Goal: Transaction & Acquisition: Book appointment/travel/reservation

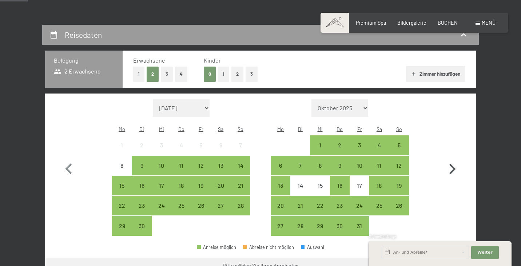
click at [451, 164] on icon "button" at bounding box center [452, 169] width 7 height 11
select select "[DATE]"
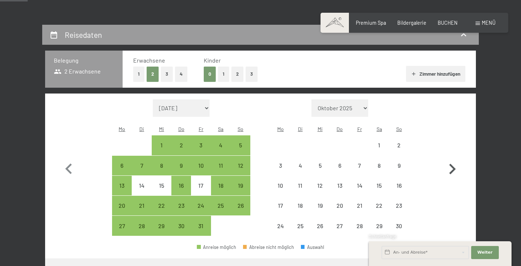
click at [451, 164] on icon "button" at bounding box center [452, 169] width 7 height 11
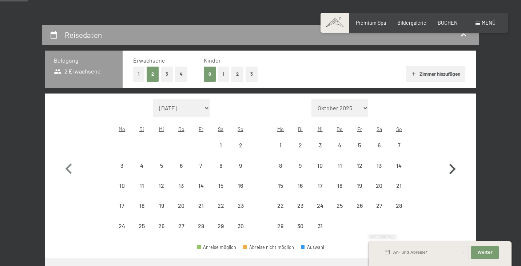
click at [451, 164] on icon "button" at bounding box center [452, 169] width 7 height 11
select select "[DATE]"
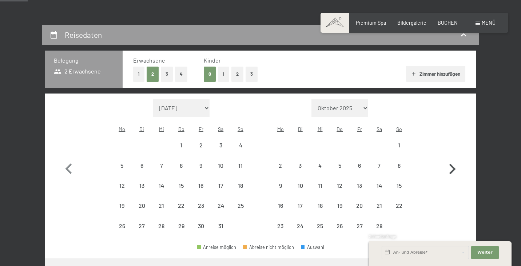
select select "[DATE]"
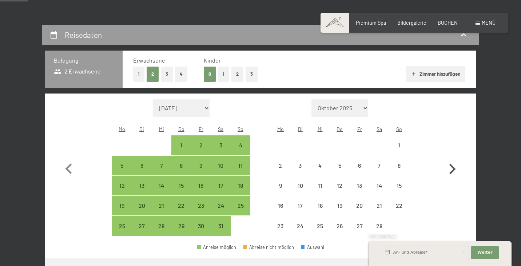
select select "[DATE]"
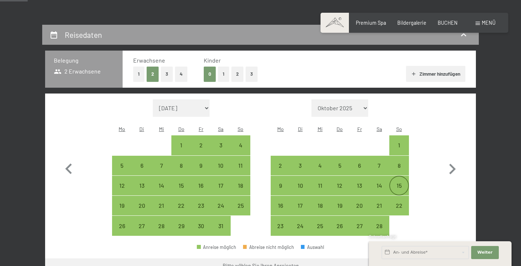
click at [390, 183] on div "15" at bounding box center [399, 192] width 18 height 18
select select "[DATE]"
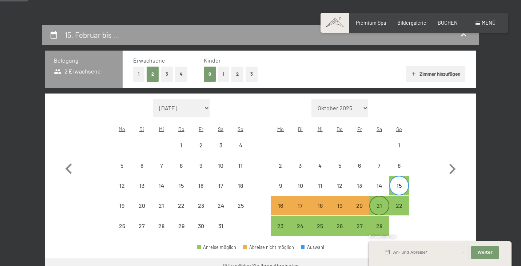
click at [373, 203] on div "21" at bounding box center [379, 212] width 18 height 18
select select "[DATE]"
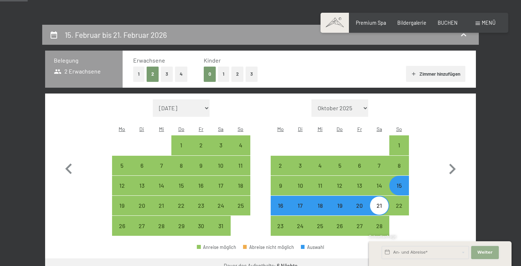
click at [484, 255] on button "Weiter Adressfelder ausblenden" at bounding box center [485, 252] width 28 height 13
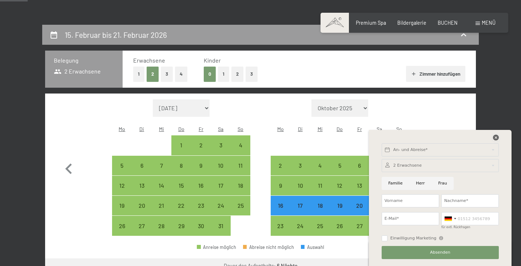
click at [497, 139] on icon at bounding box center [496, 138] width 6 height 6
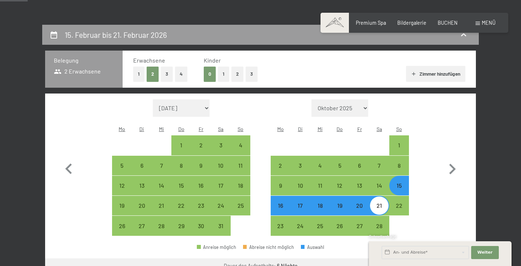
click at [164, 69] on button "3" at bounding box center [167, 74] width 12 height 15
select select "[DATE]"
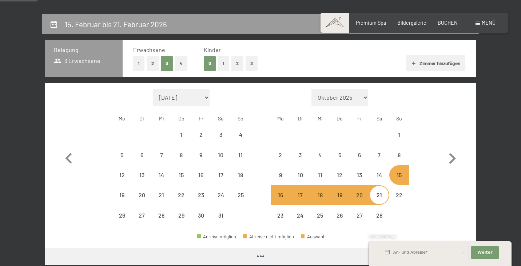
scroll to position [139, 0]
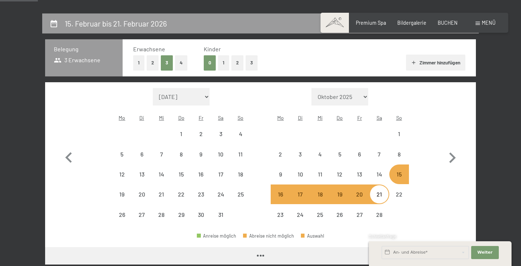
select select "[DATE]"
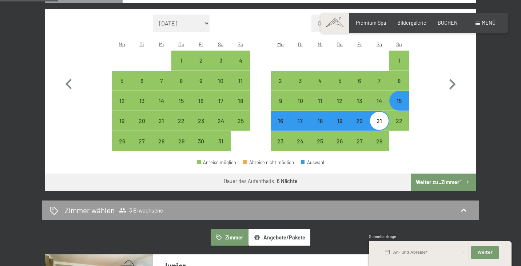
click at [427, 173] on button "Weiter zu „Zimmer“" at bounding box center [443, 181] width 65 height 17
select select "[DATE]"
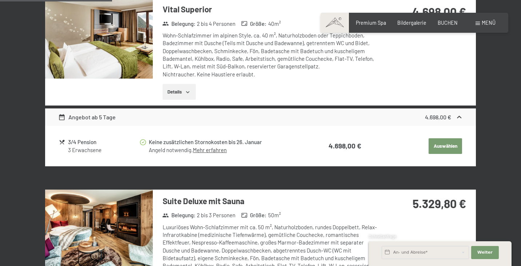
scroll to position [516, 0]
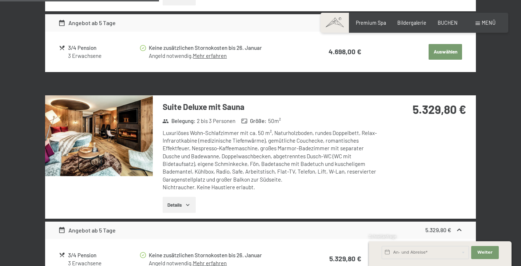
click at [104, 157] on img at bounding box center [99, 135] width 108 height 81
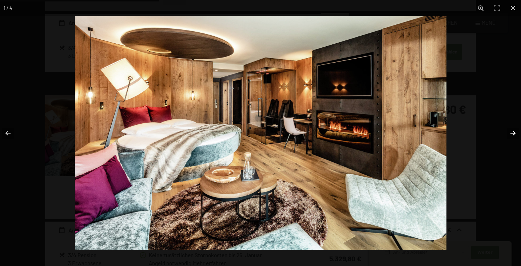
click at [511, 135] on button "button" at bounding box center [507, 133] width 25 height 36
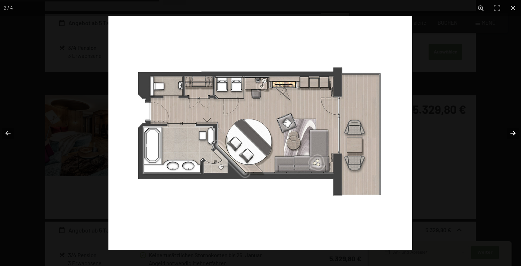
click at [511, 135] on button "button" at bounding box center [507, 133] width 25 height 36
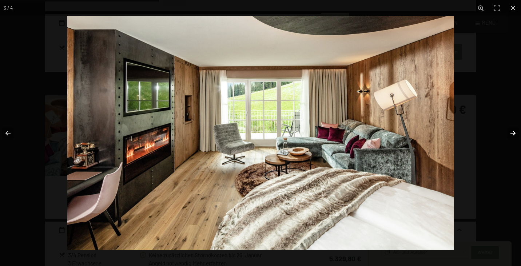
click at [511, 135] on button "button" at bounding box center [507, 133] width 25 height 36
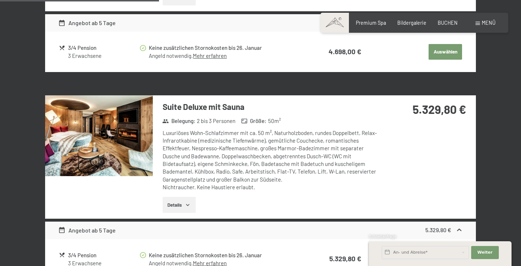
click at [0, 0] on button "button" at bounding box center [0, 0] width 0 height 0
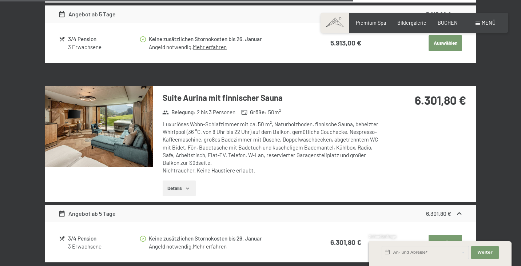
scroll to position [1148, 0]
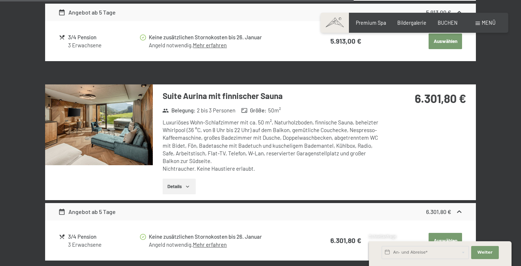
click at [114, 139] on img at bounding box center [99, 124] width 108 height 81
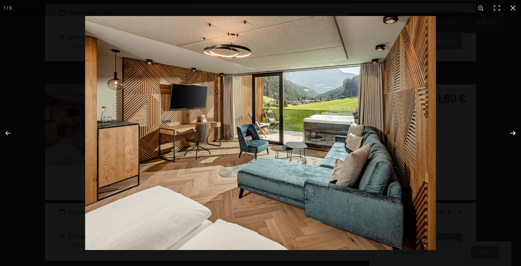
click at [513, 134] on button "button" at bounding box center [507, 133] width 25 height 36
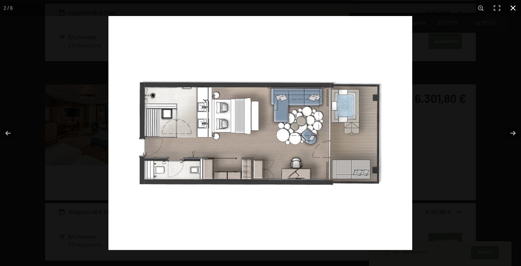
click at [512, 7] on button "button" at bounding box center [513, 8] width 16 height 16
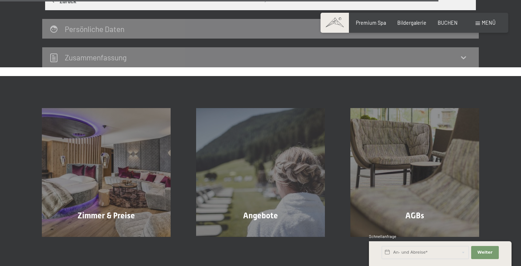
scroll to position [1501, 0]
